Goal: Information Seeking & Learning: Learn about a topic

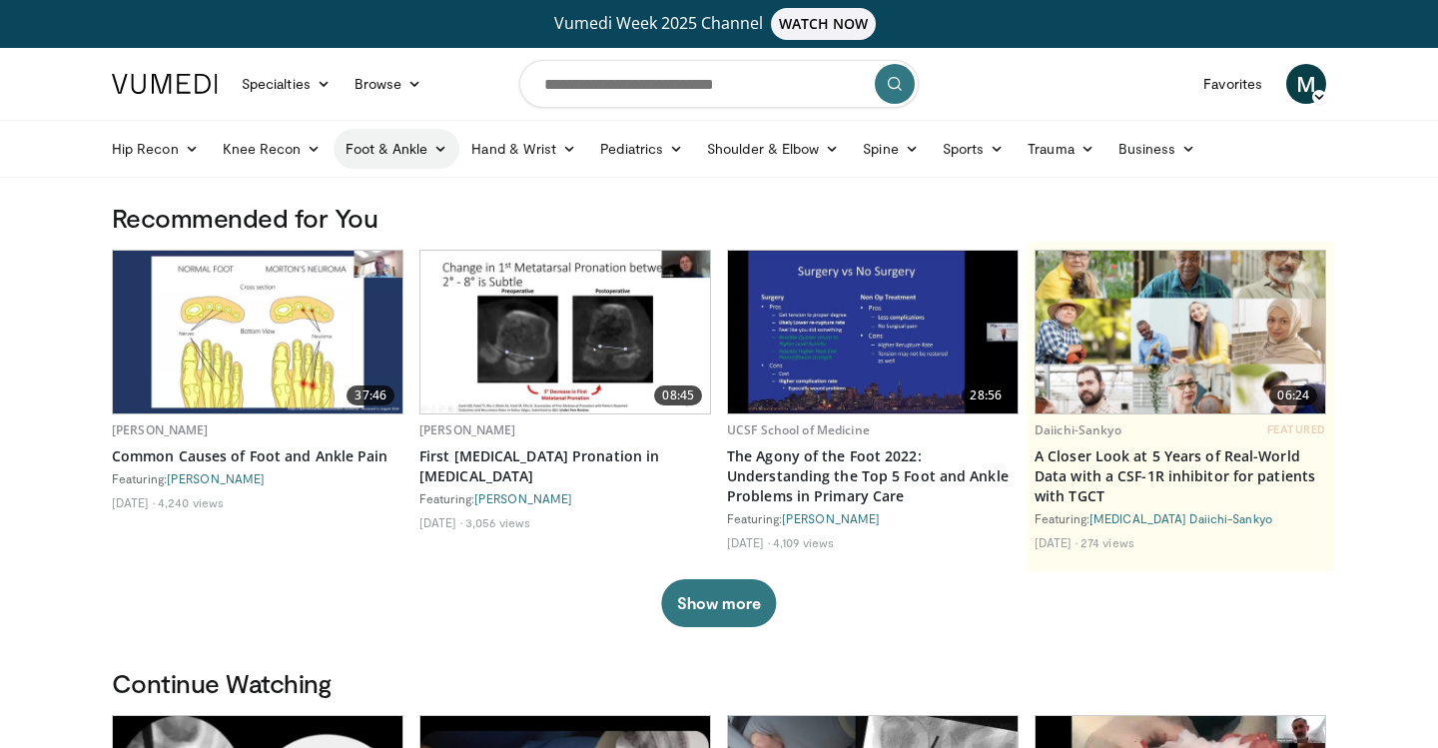
click at [377, 156] on link "Foot & Ankle" at bounding box center [396, 149] width 127 height 40
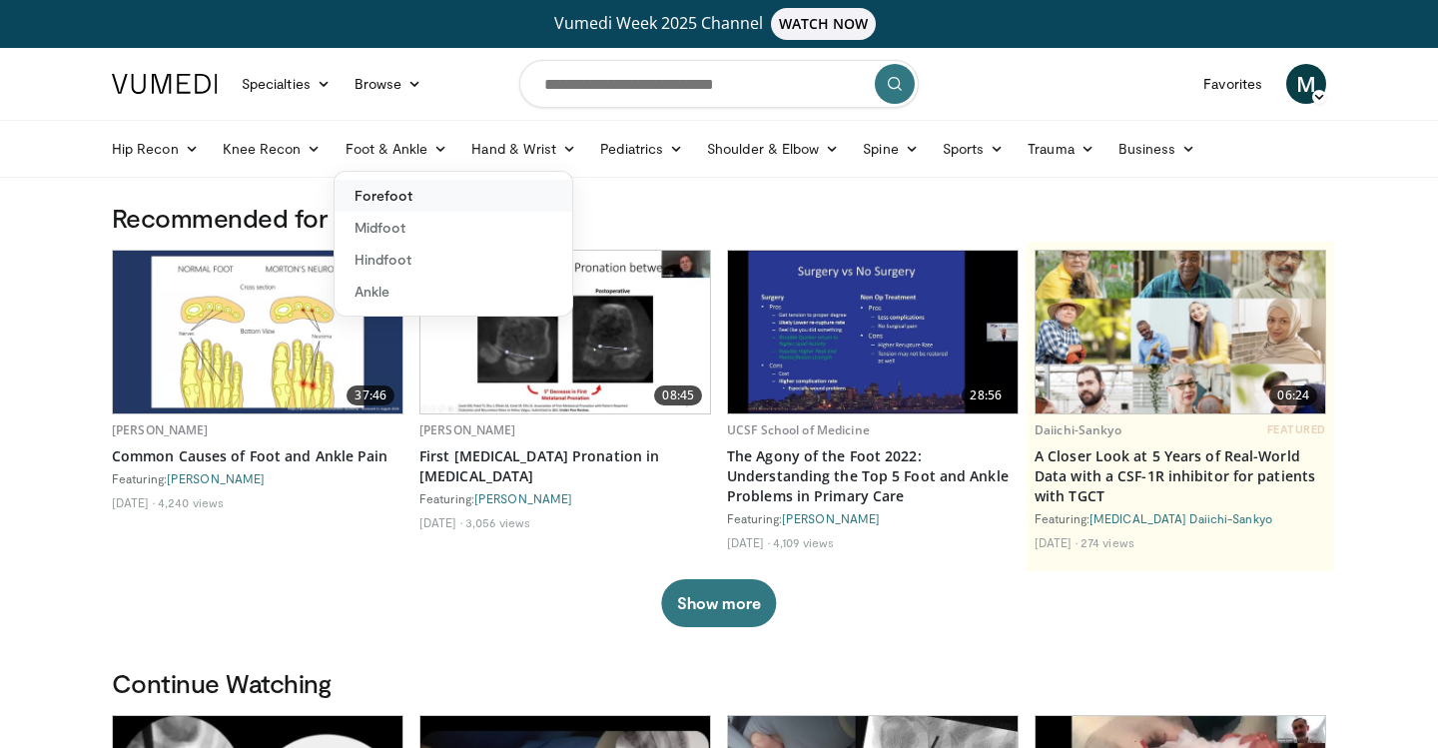
click at [387, 193] on link "Forefoot" at bounding box center [453, 196] width 238 height 32
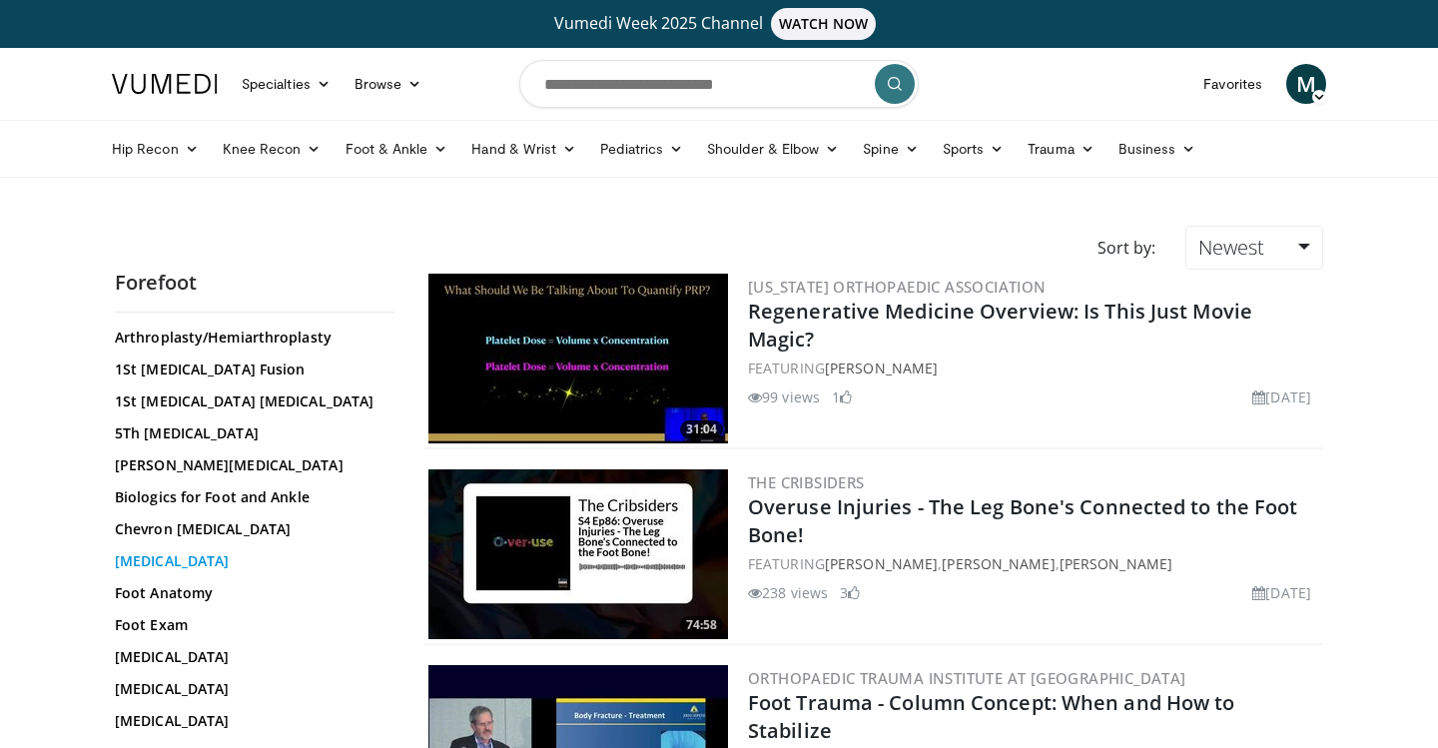
scroll to position [108, 0]
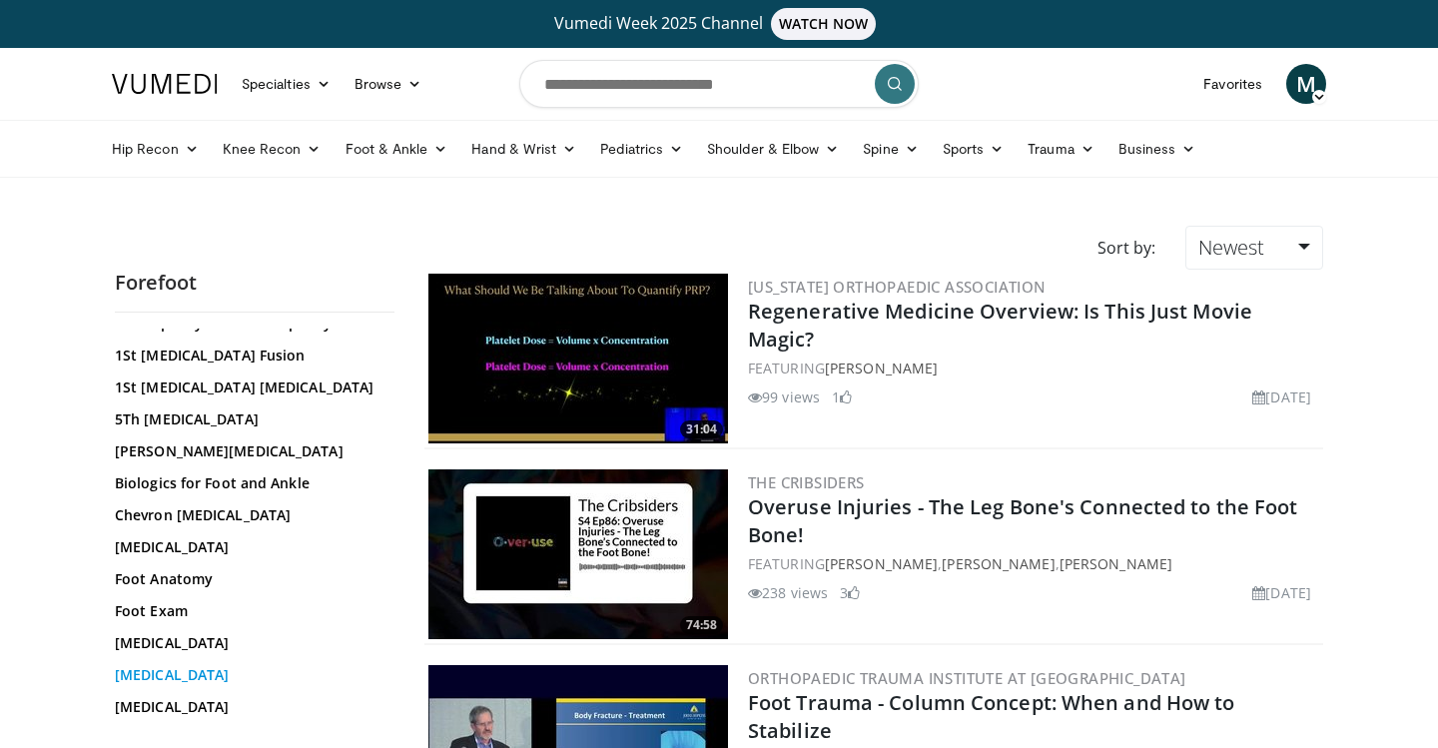
click at [167, 677] on link "Hallux Valgus" at bounding box center [250, 675] width 270 height 20
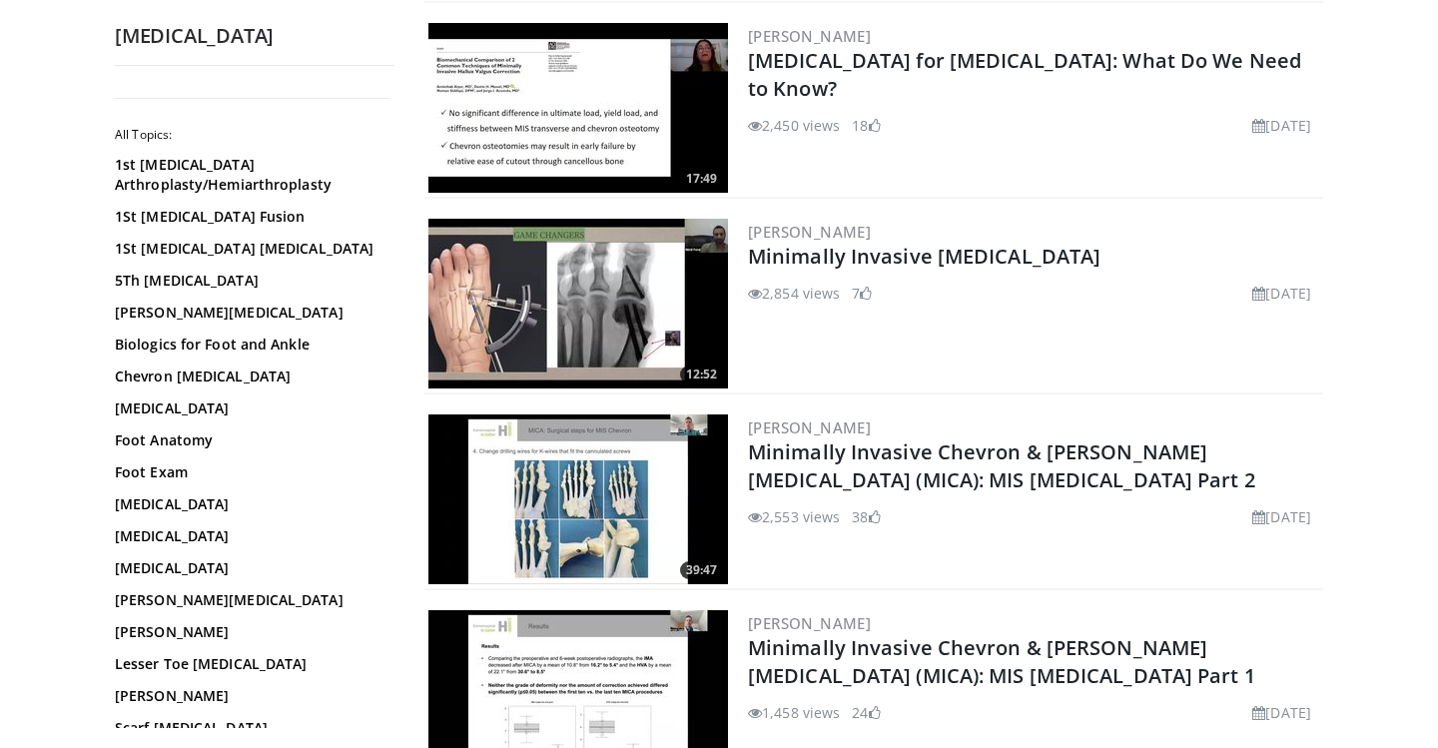
scroll to position [2526, 0]
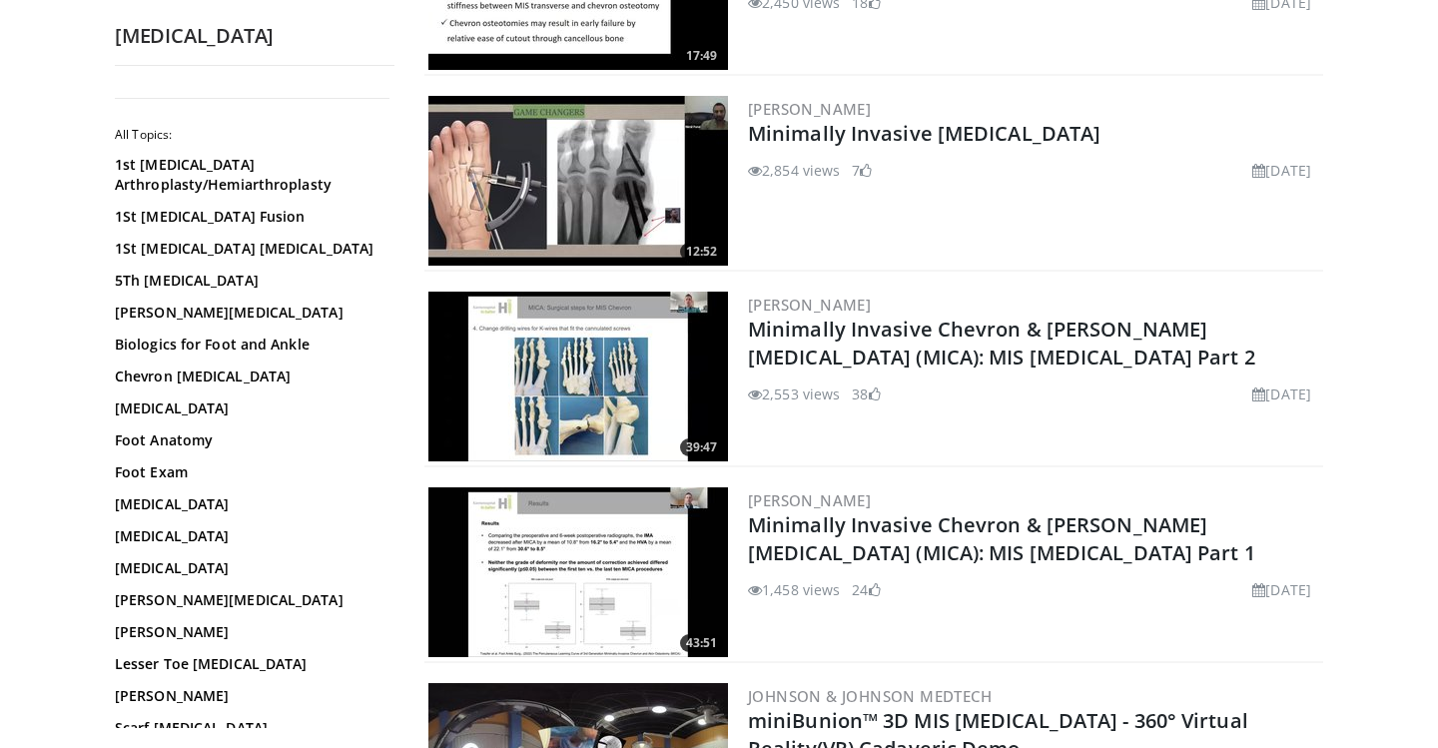
click at [665, 332] on img at bounding box center [578, 377] width 300 height 170
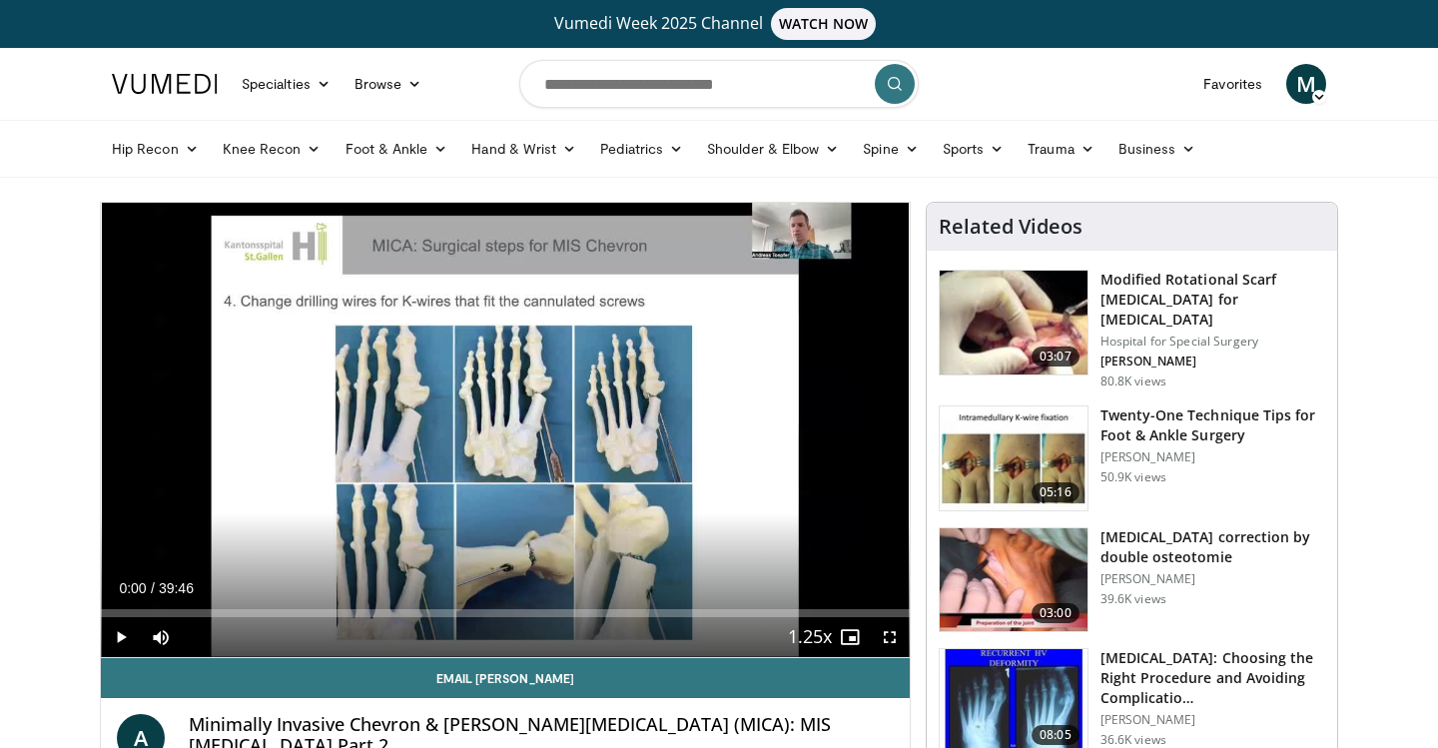
click at [122, 637] on span "Video Player" at bounding box center [121, 637] width 40 height 40
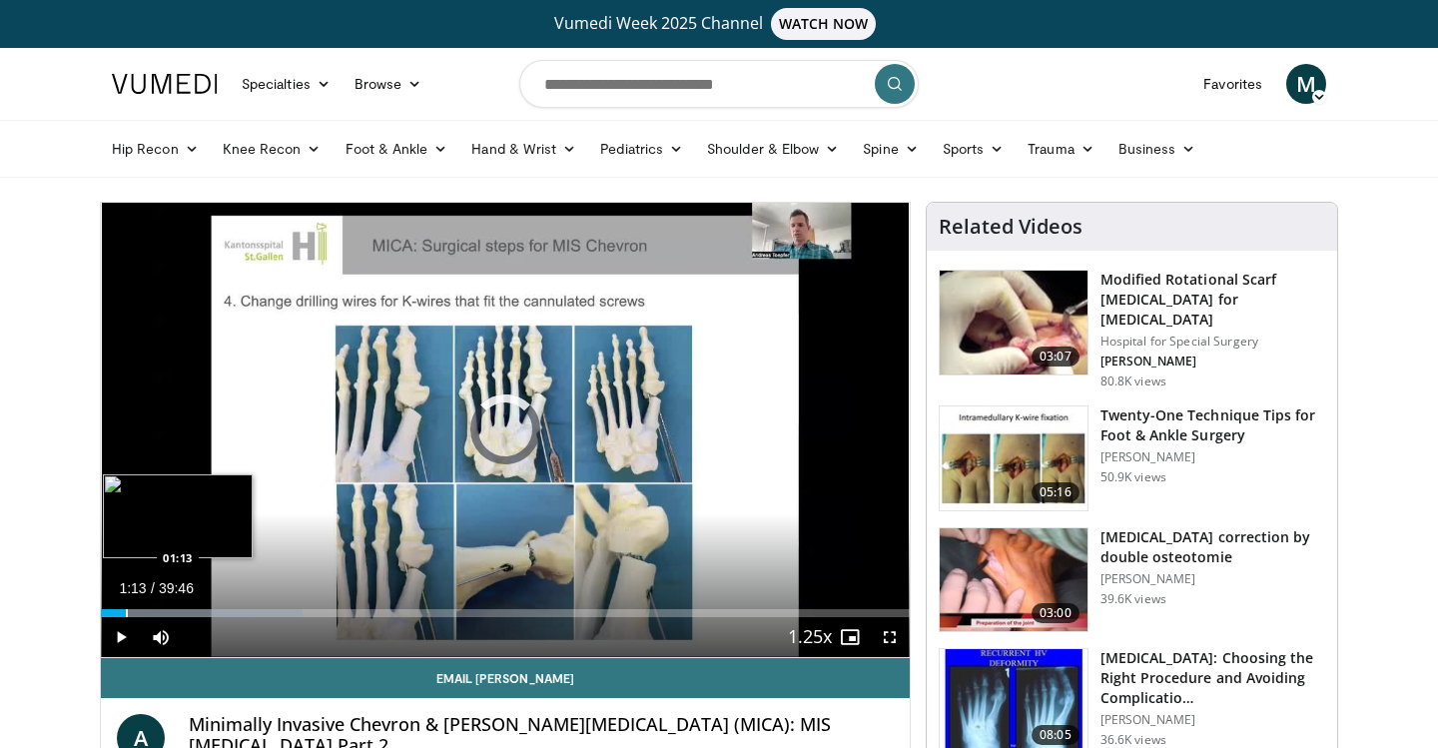
click at [126, 612] on div "Progress Bar" at bounding box center [127, 613] width 2 height 8
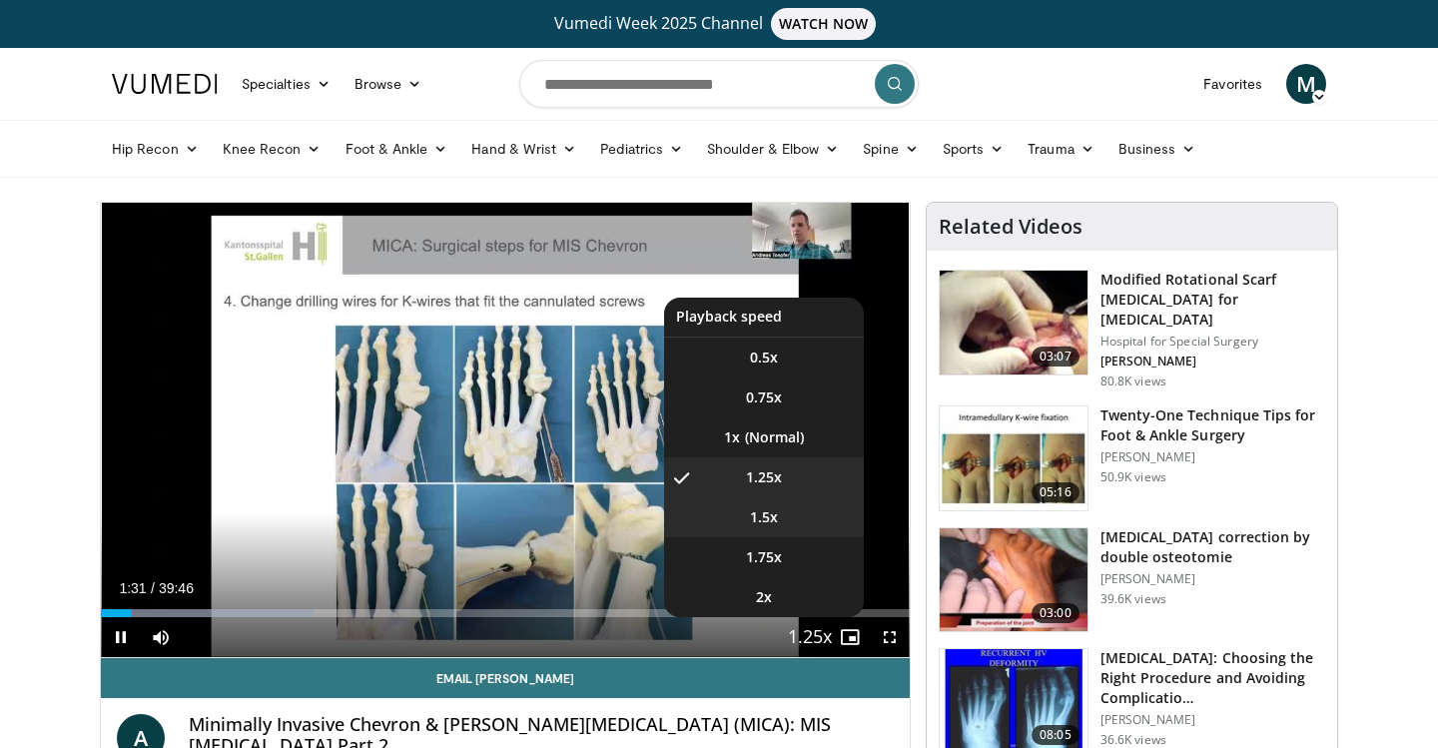
click at [773, 513] on span "1.5x" at bounding box center [764, 517] width 28 height 20
click at [806, 636] on span "Video Player" at bounding box center [810, 638] width 28 height 40
click at [757, 476] on span "1.25x" at bounding box center [764, 477] width 36 height 20
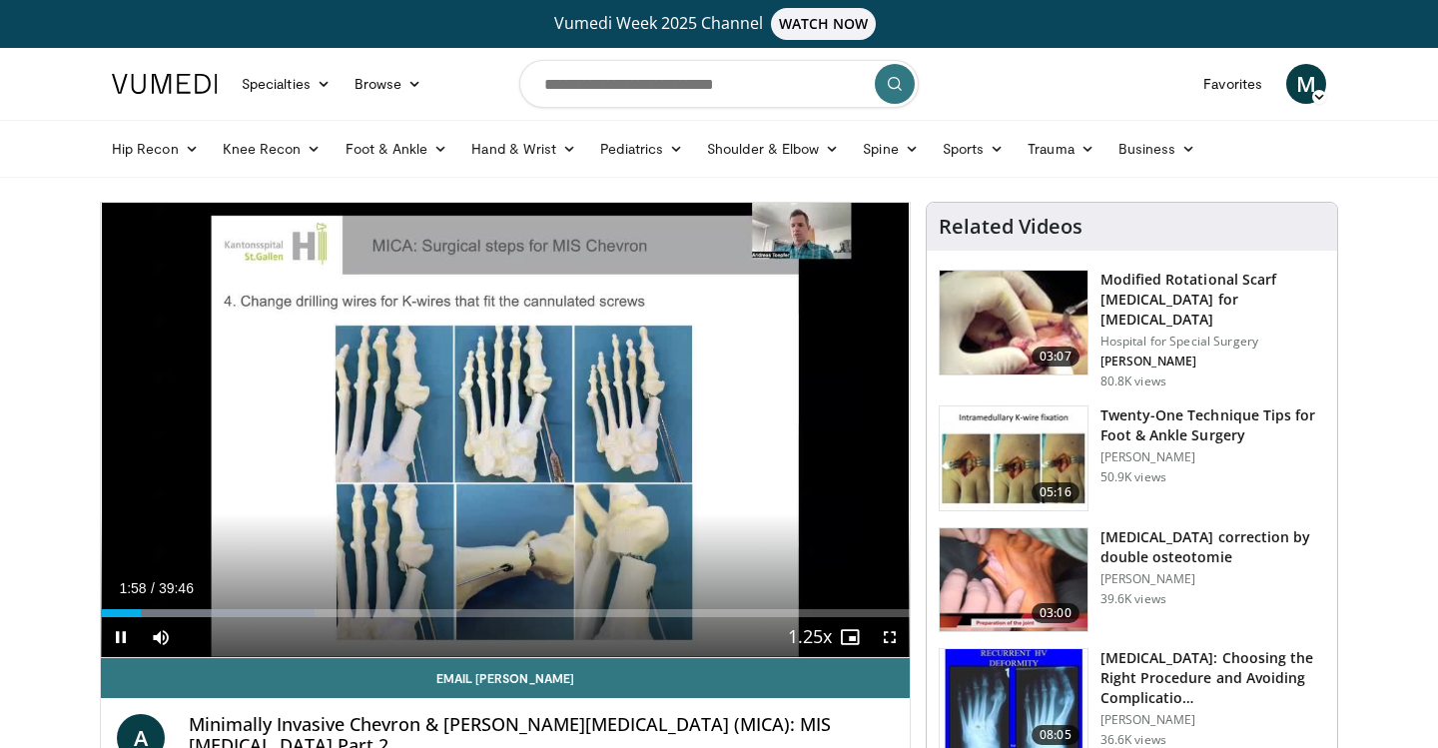
click at [892, 634] on span "Video Player" at bounding box center [890, 637] width 40 height 40
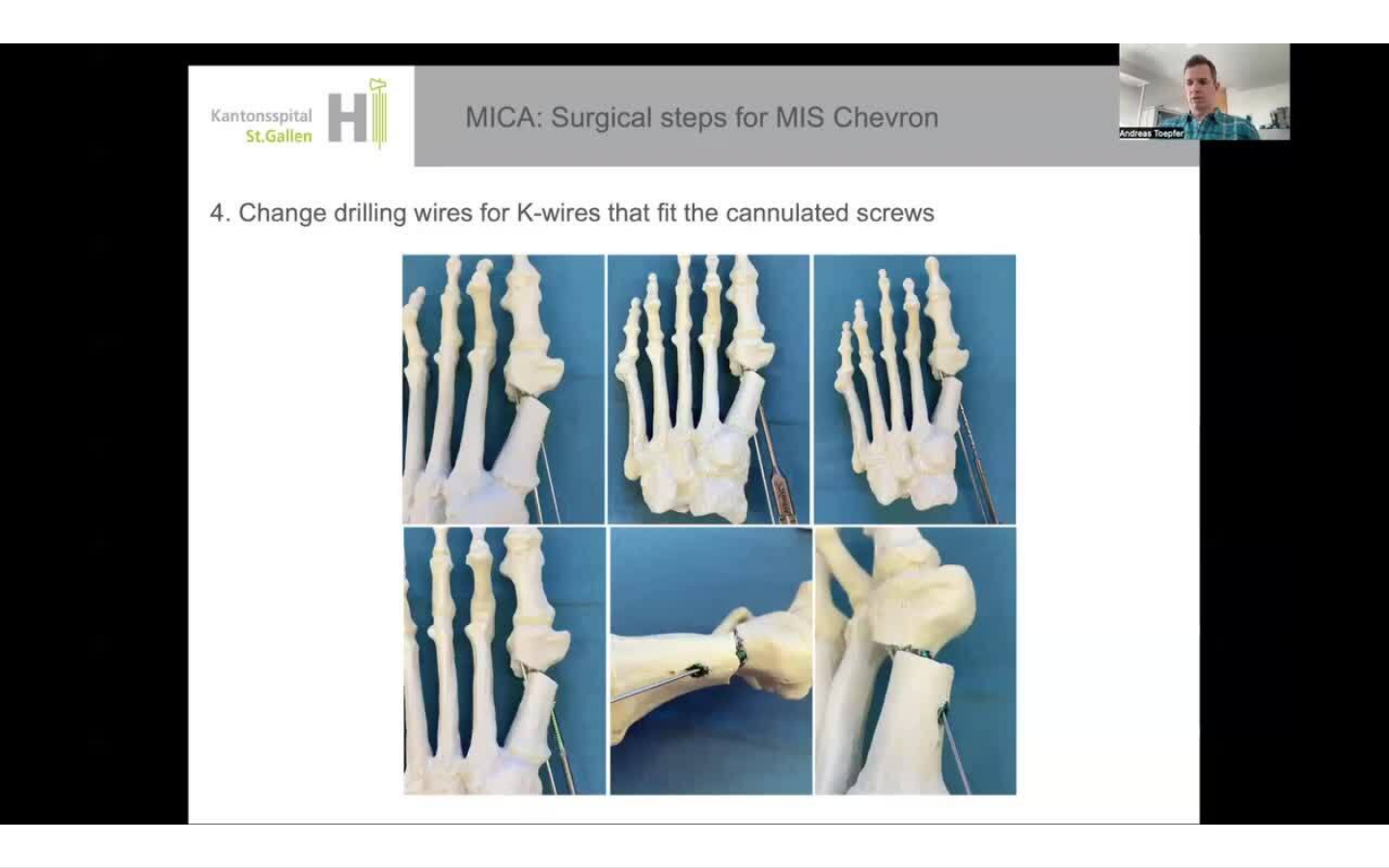
click at [663, 721] on video-js "**********" at bounding box center [694, 434] width 1389 height 868
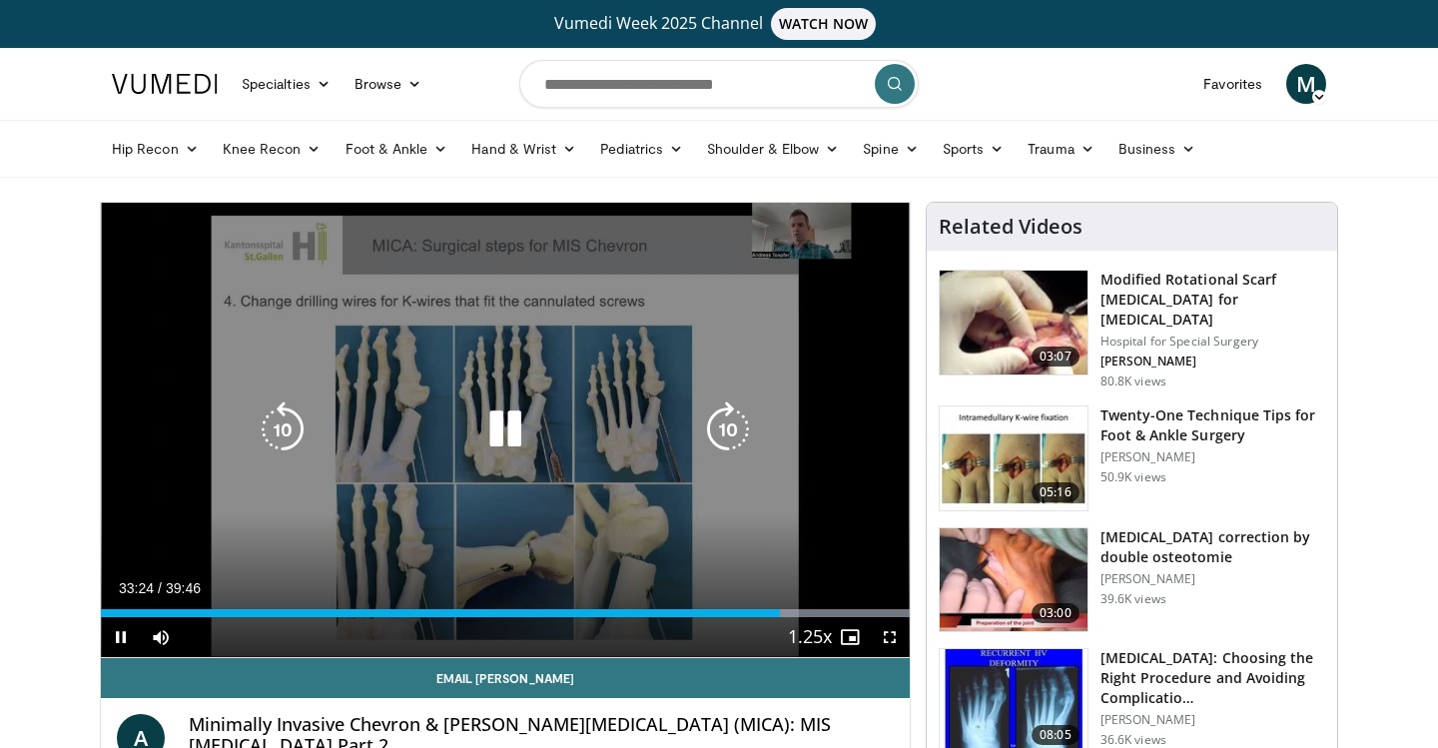
click at [439, 469] on div "140 seconds Tap to unmute" at bounding box center [505, 430] width 809 height 454
